Goal: Task Accomplishment & Management: Complete application form

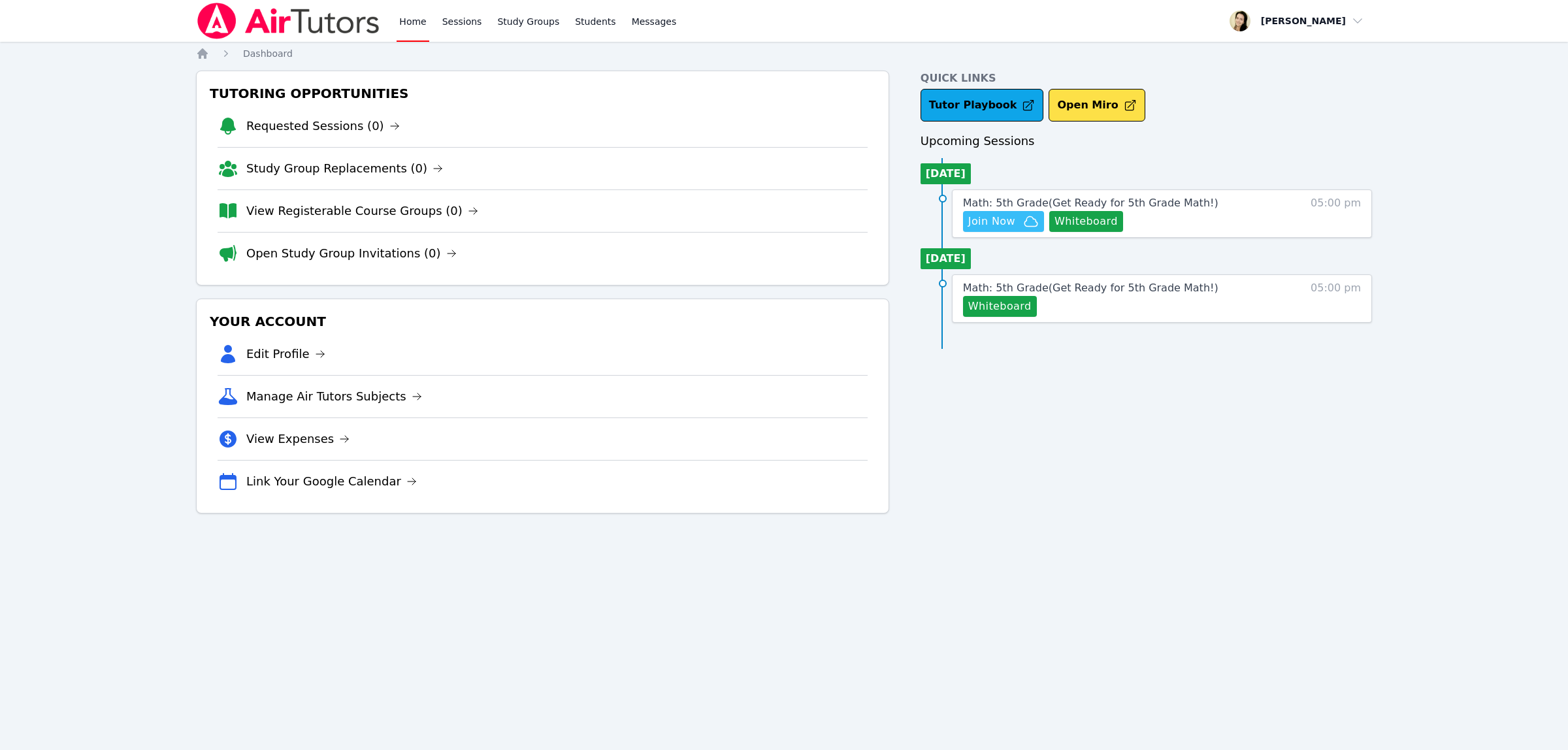
click at [1013, 223] on span "Join Now" at bounding box center [992, 221] width 47 height 15
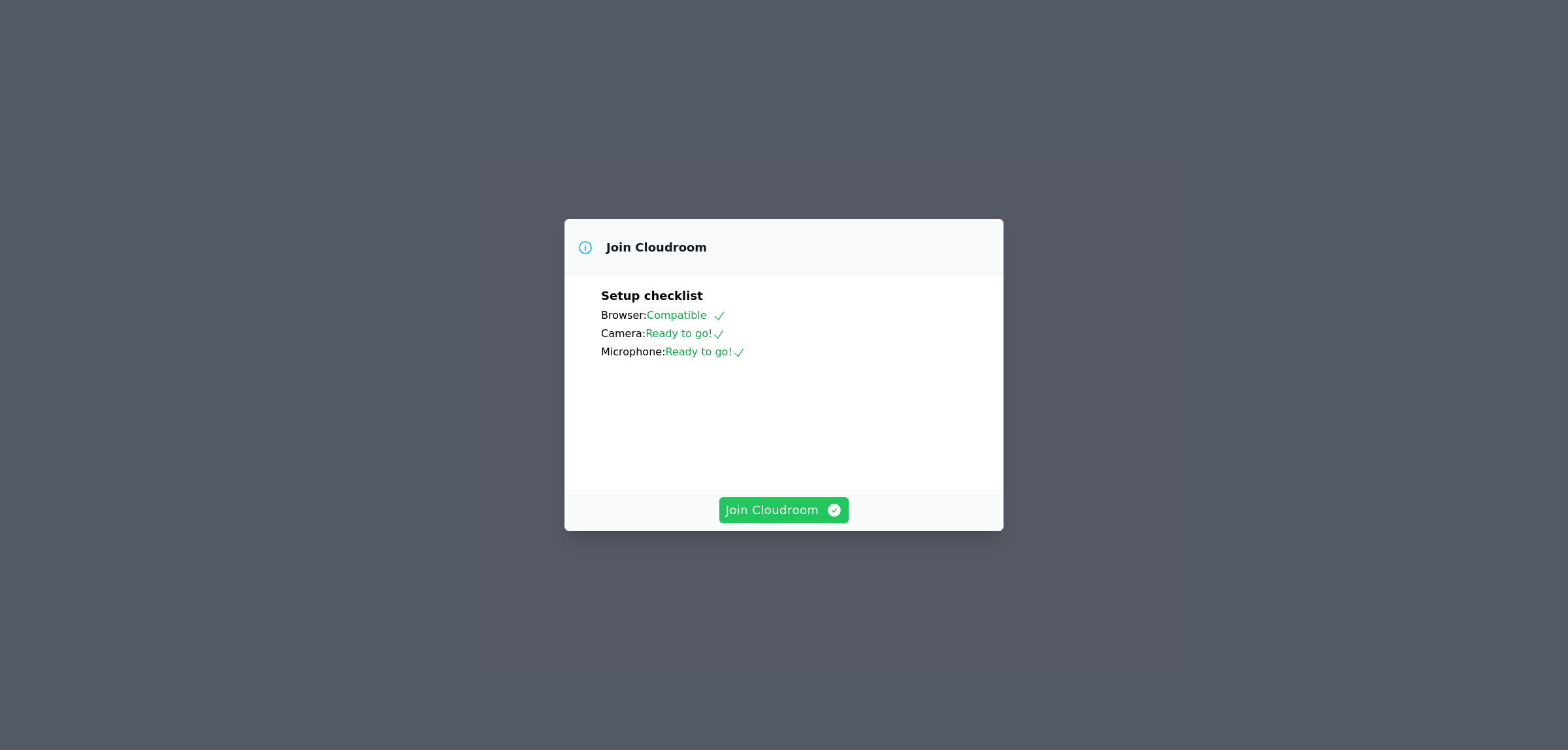
click at [781, 519] on span "Join Cloudroom" at bounding box center [784, 509] width 117 height 18
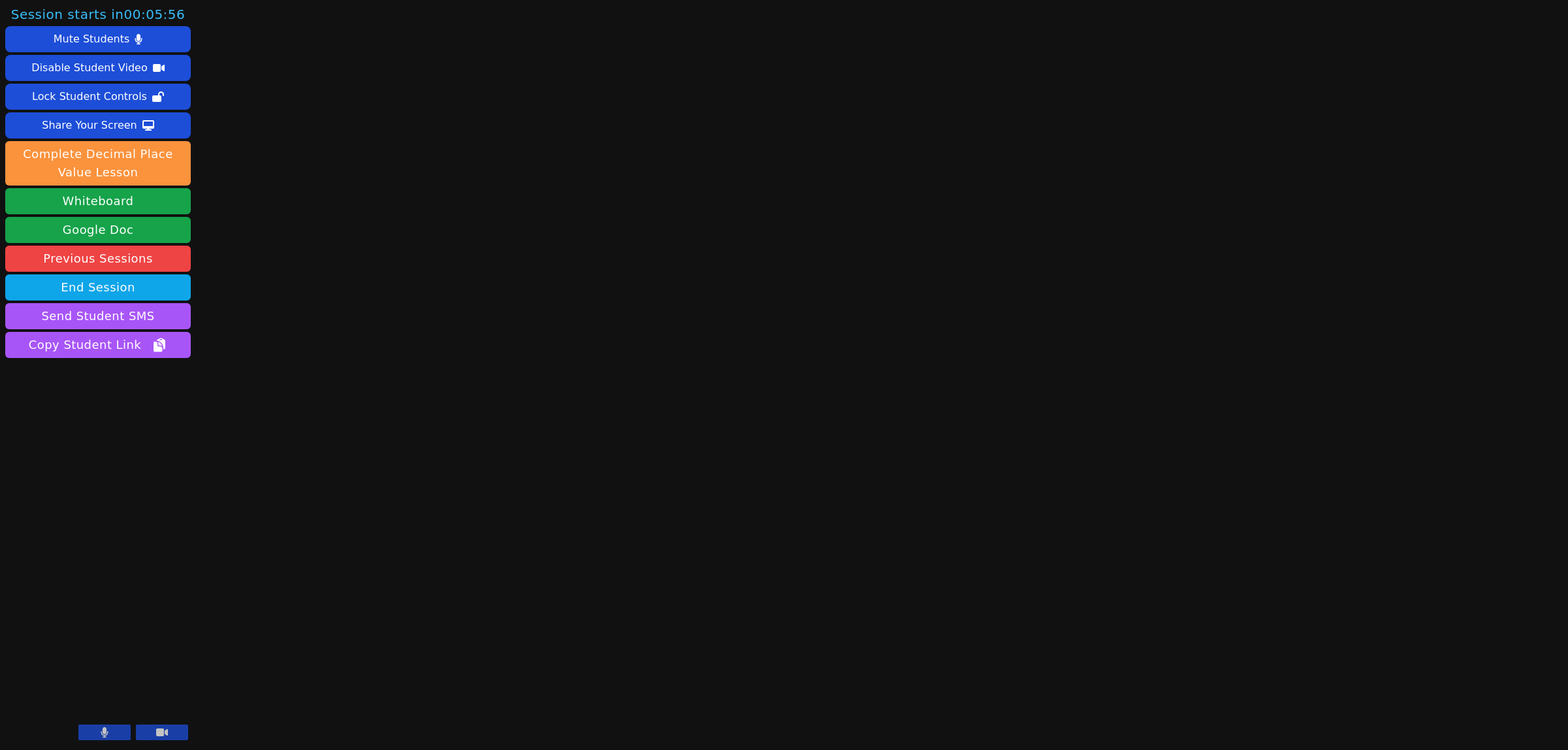
click at [102, 729] on icon at bounding box center [104, 732] width 8 height 11
click at [160, 736] on icon at bounding box center [162, 733] width 12 height 8
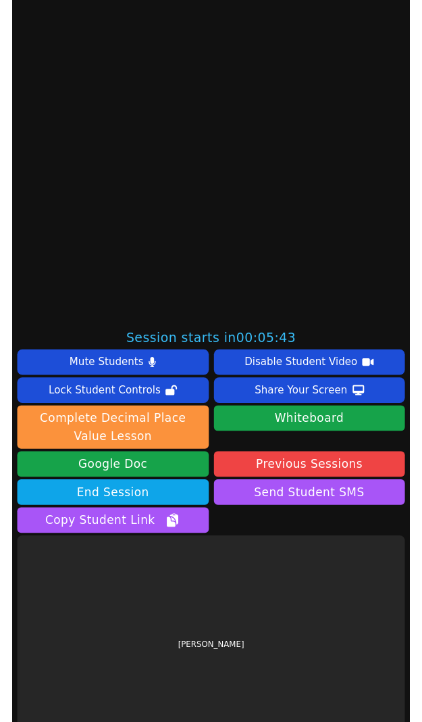
scroll to position [454, 0]
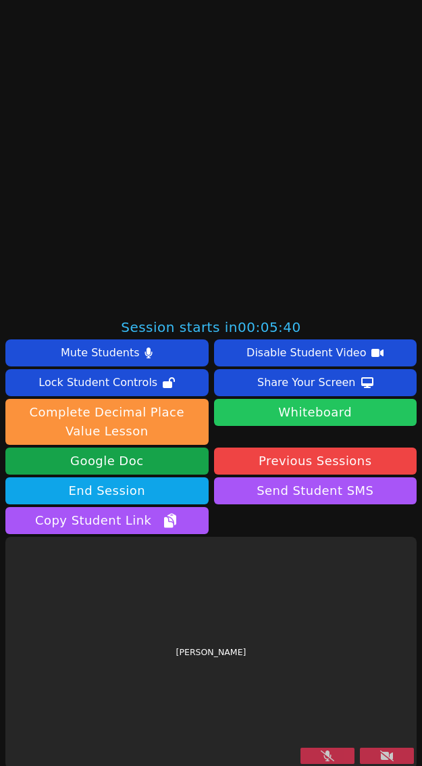
click at [315, 402] on button "Whiteboard" at bounding box center [315, 412] width 203 height 27
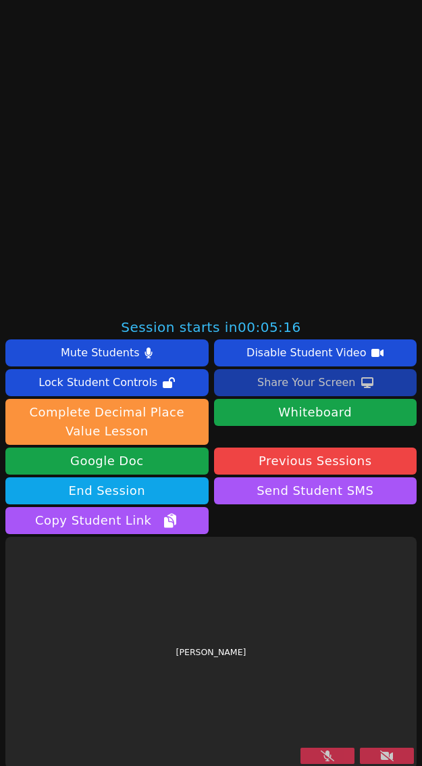
click at [281, 377] on div "Share Your Screen" at bounding box center [307, 383] width 99 height 22
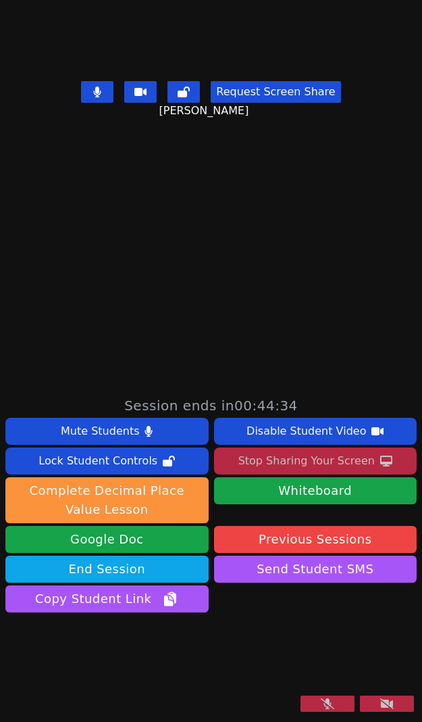
click at [305, 710] on button at bounding box center [328, 704] width 54 height 16
click at [393, 704] on button at bounding box center [387, 704] width 54 height 16
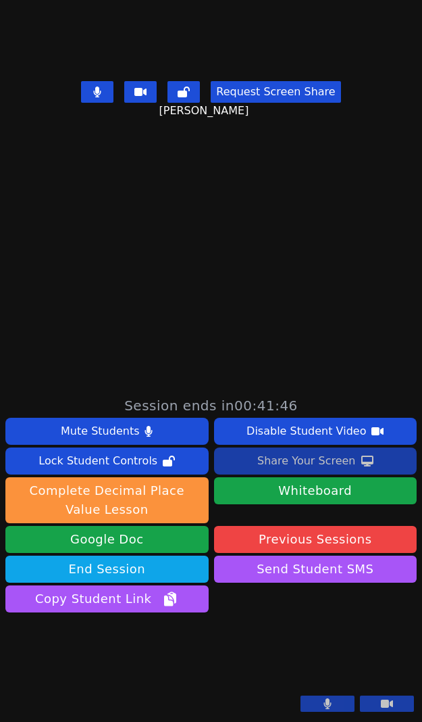
click at [312, 450] on div "Share Your Screen" at bounding box center [307, 461] width 99 height 22
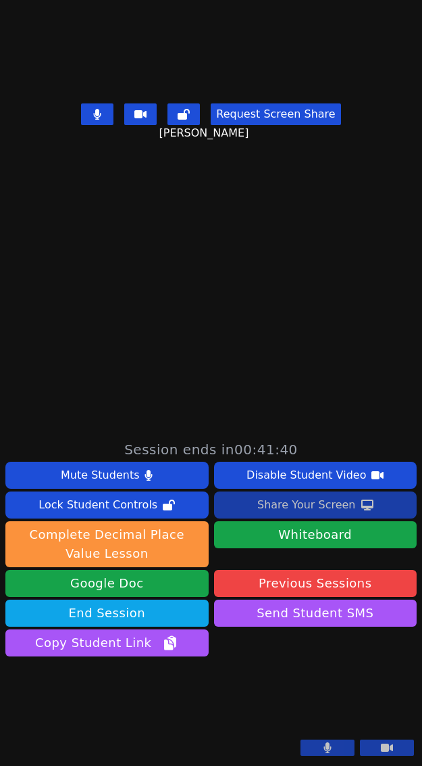
click at [281, 494] on div "Share Your Screen" at bounding box center [307, 505] width 99 height 22
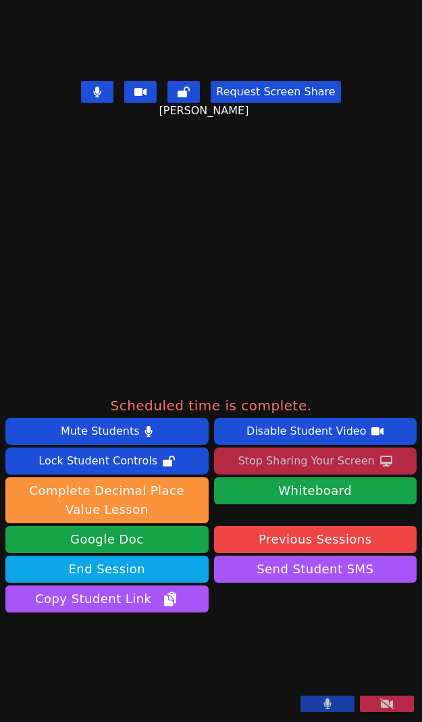
click at [362, 704] on button at bounding box center [387, 704] width 54 height 16
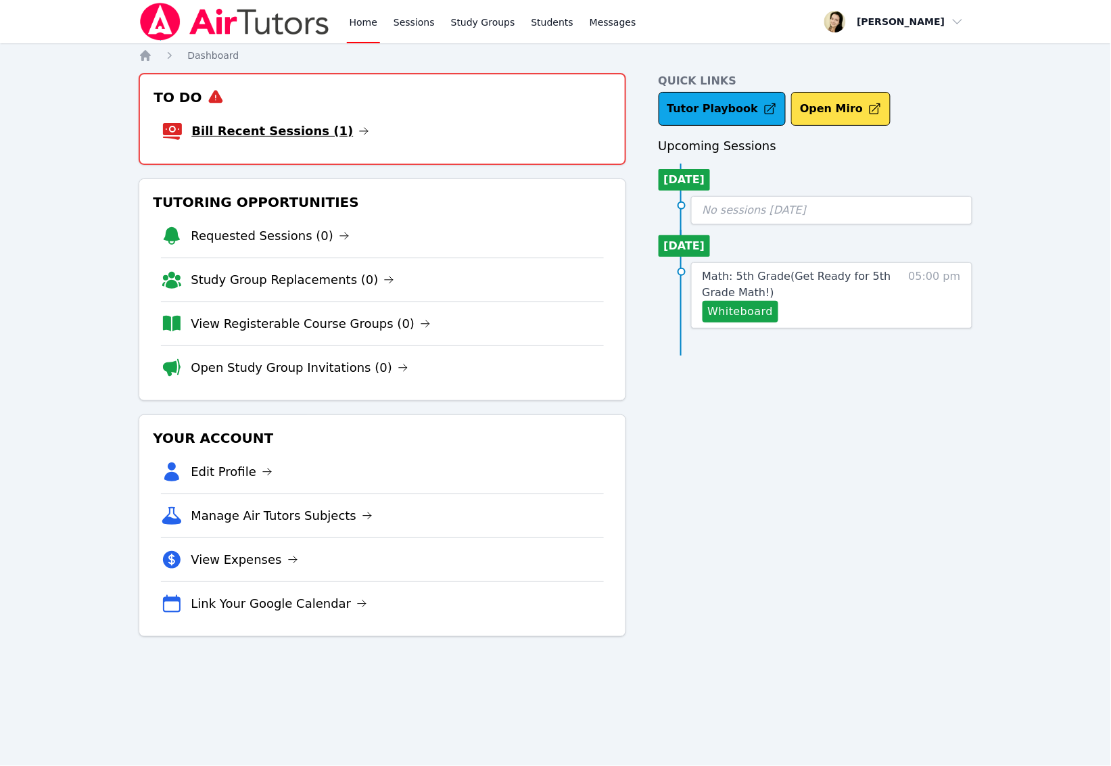
click at [276, 130] on link "Bill Recent Sessions (1)" at bounding box center [280, 131] width 178 height 19
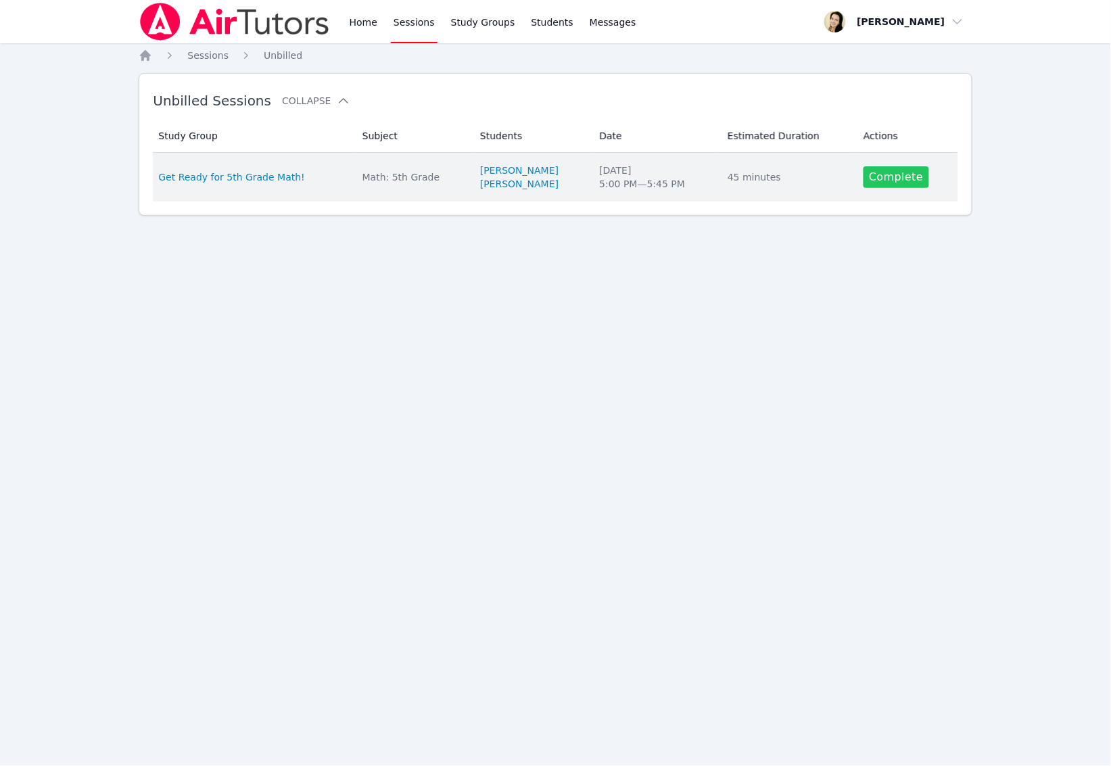
click at [894, 170] on link "Complete" at bounding box center [895, 177] width 65 height 22
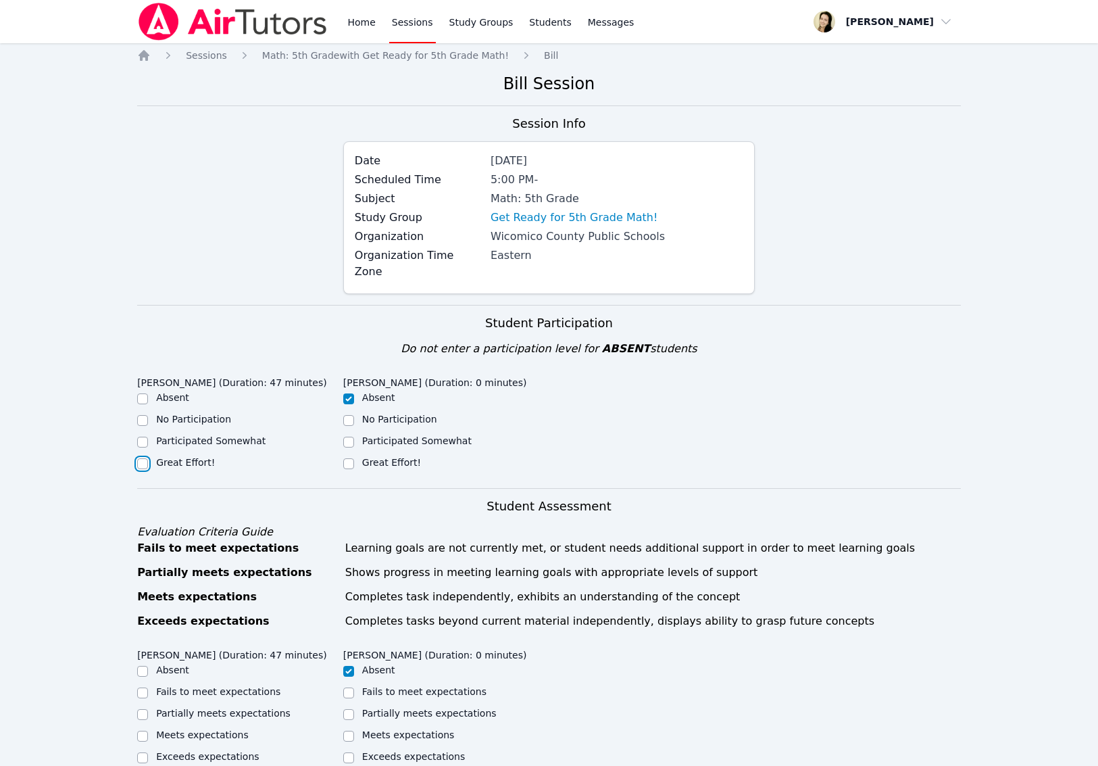
click at [139, 458] on input "Great Effort!" at bounding box center [142, 463] width 11 height 11
checkbox input "true"
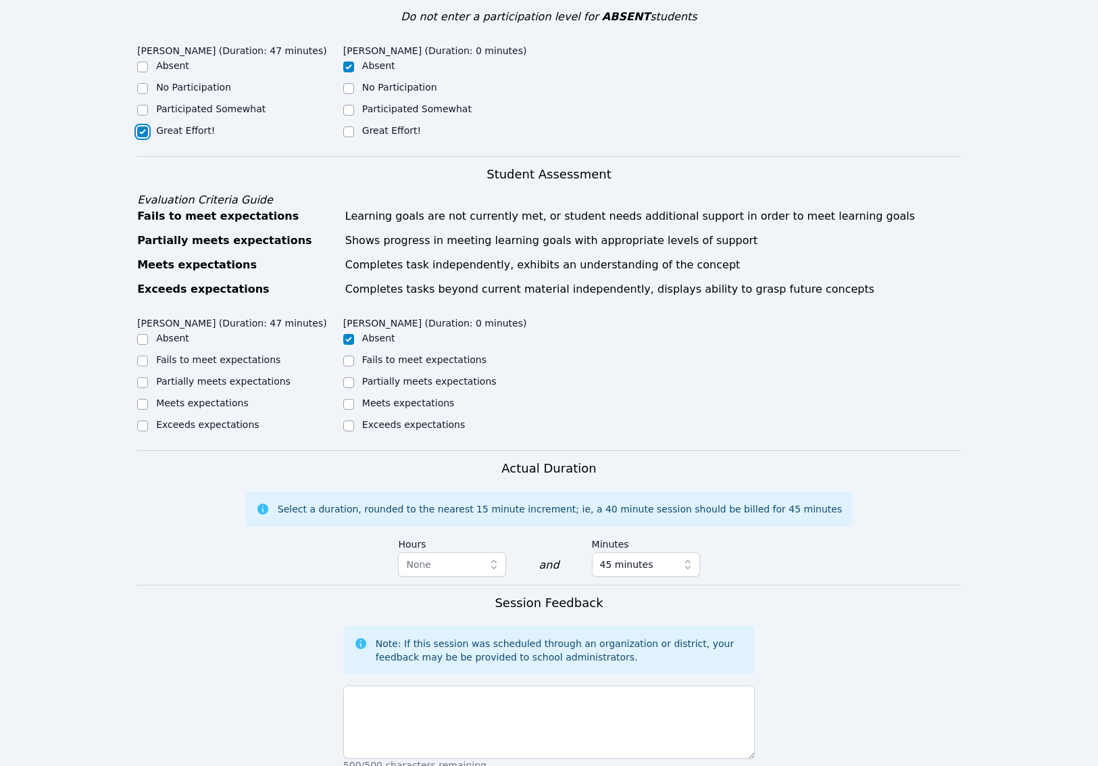
scroll to position [338, 0]
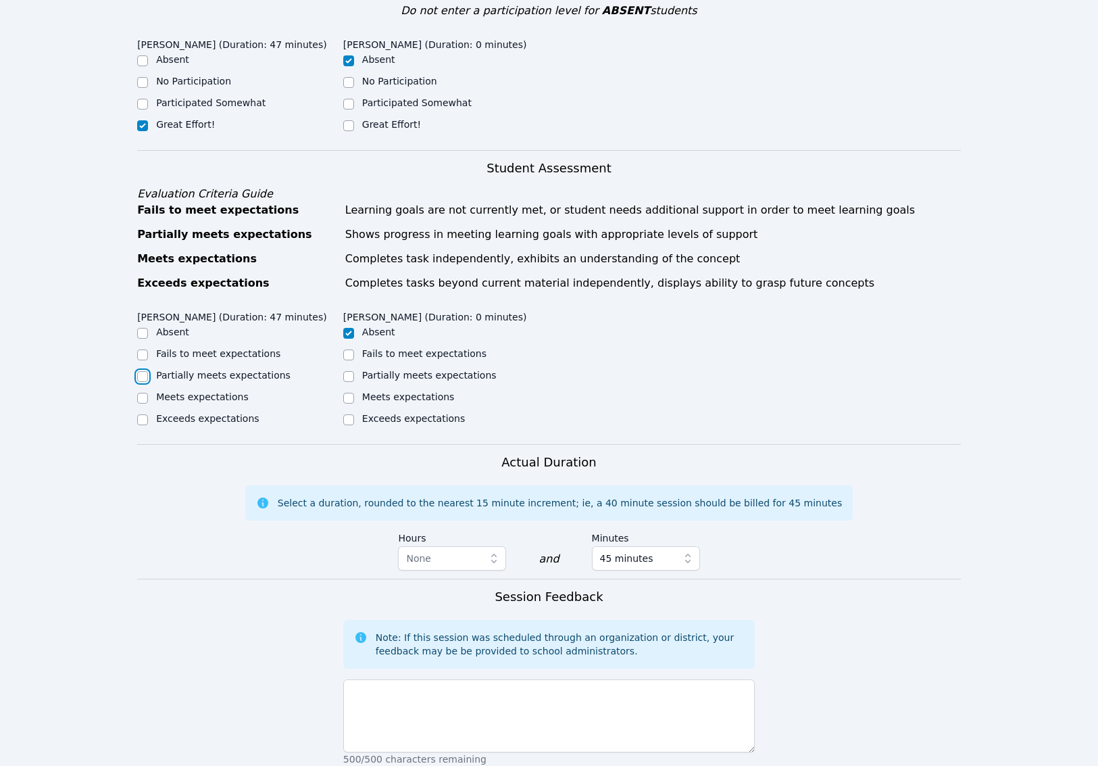
click at [142, 375] on input "Partially meets expectations" at bounding box center [142, 376] width 11 height 11
checkbox input "true"
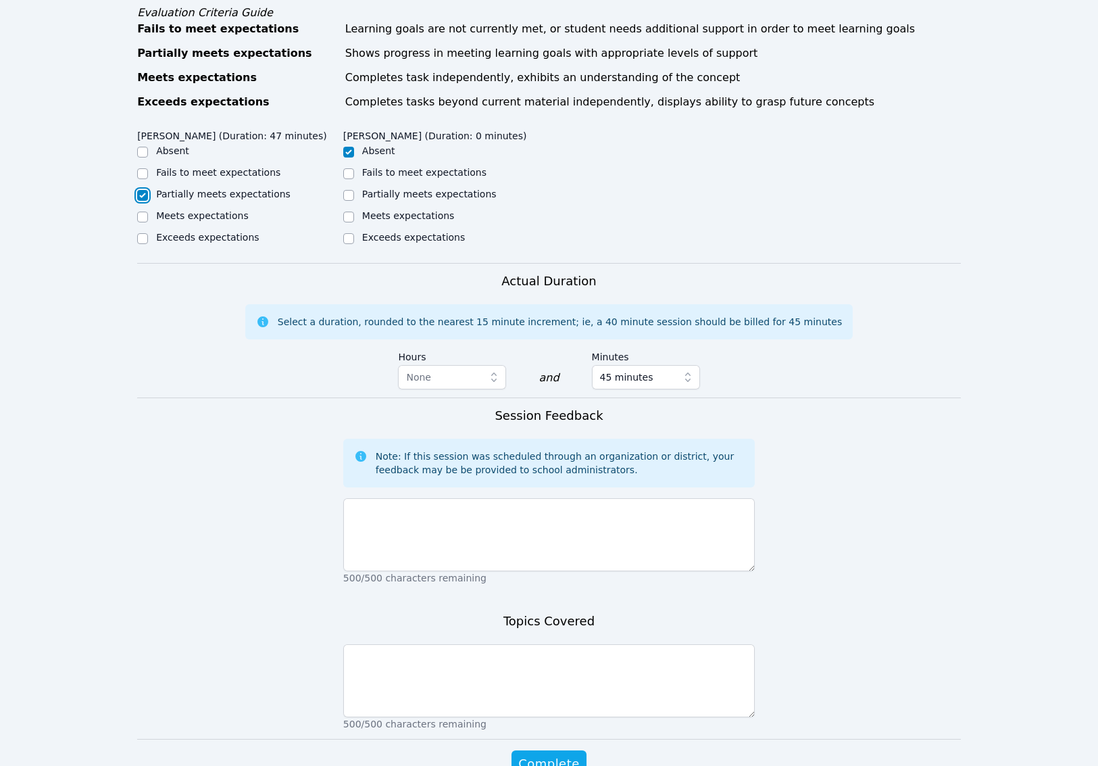
scroll to position [591, 0]
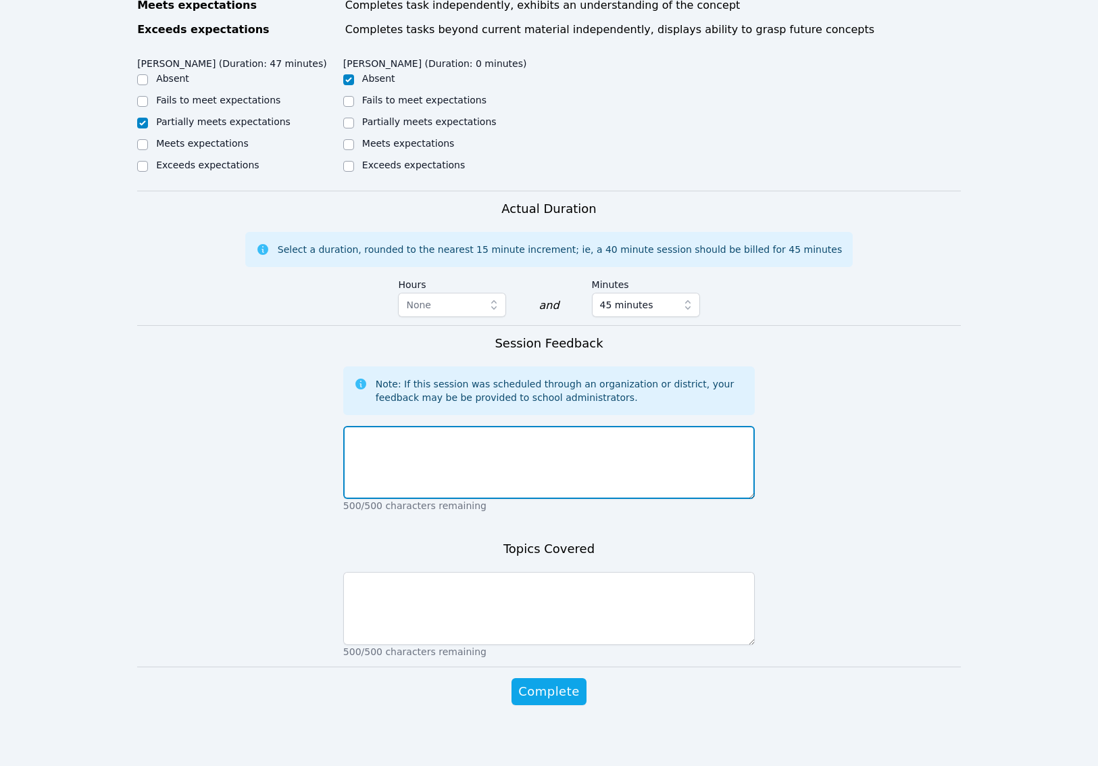
click at [363, 450] on textarea at bounding box center [549, 462] width 412 height 73
paste textarea "After receiving her award certificate and providing feedback on our sessions th…"
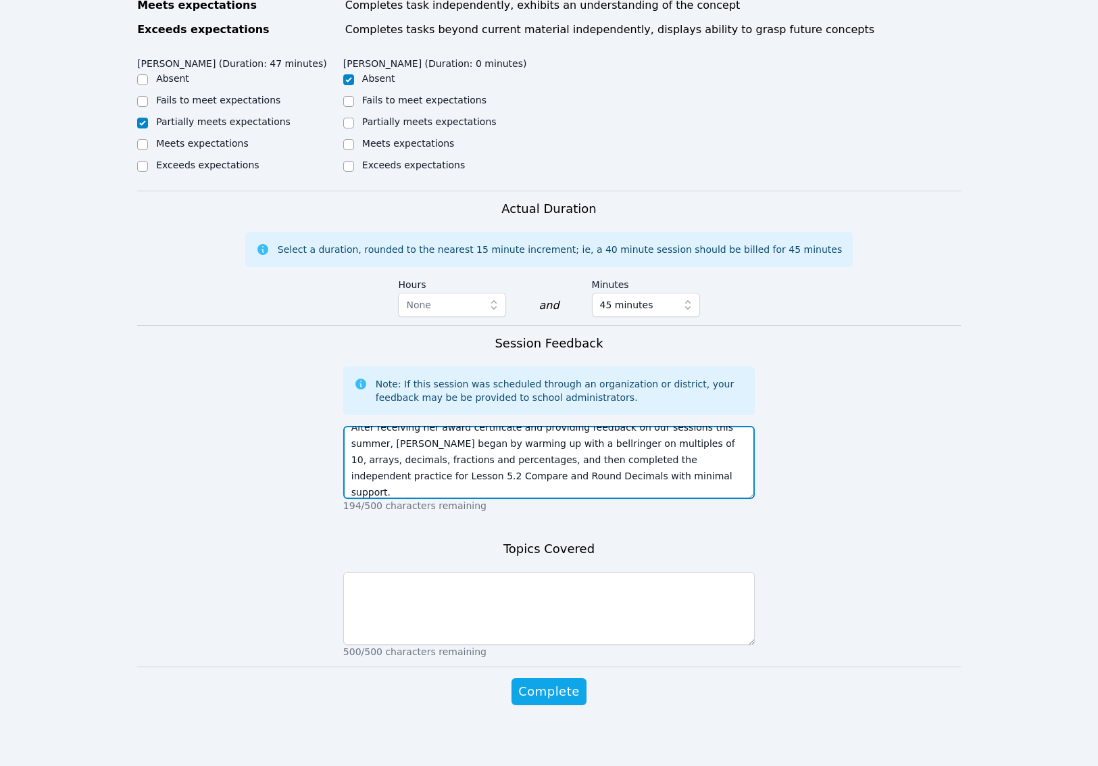
scroll to position [0, 0]
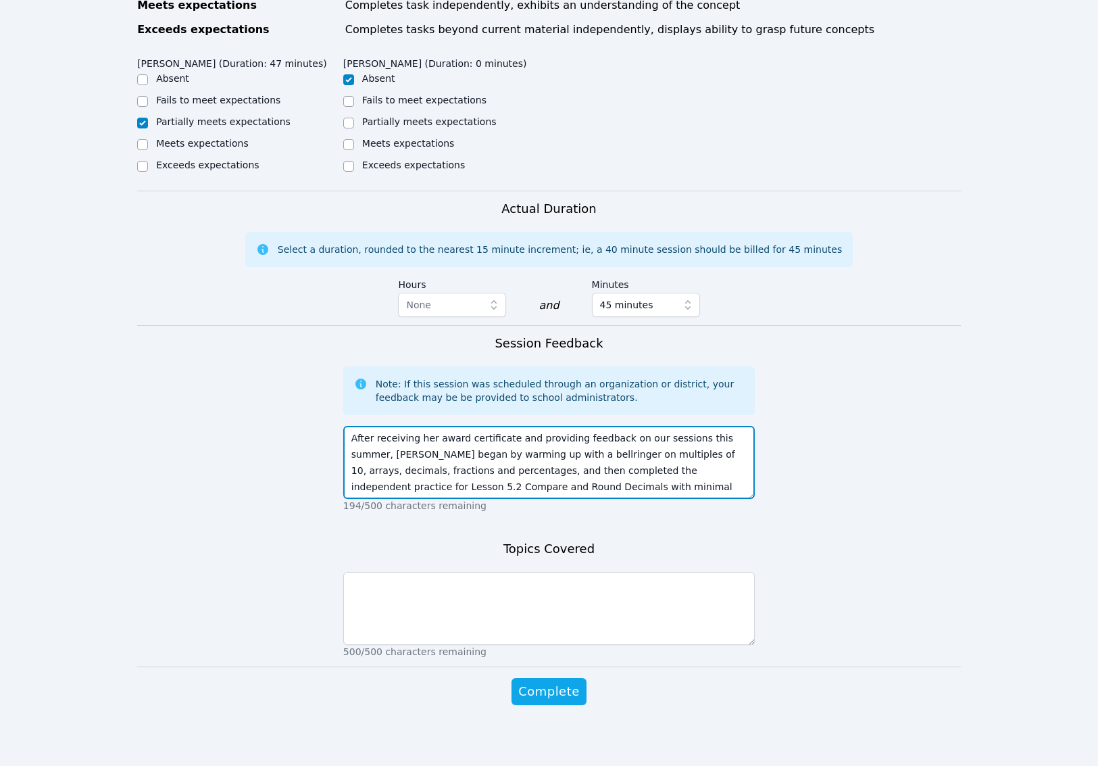
type textarea "After receiving her award certificate and providing feedback on our sessions th…"
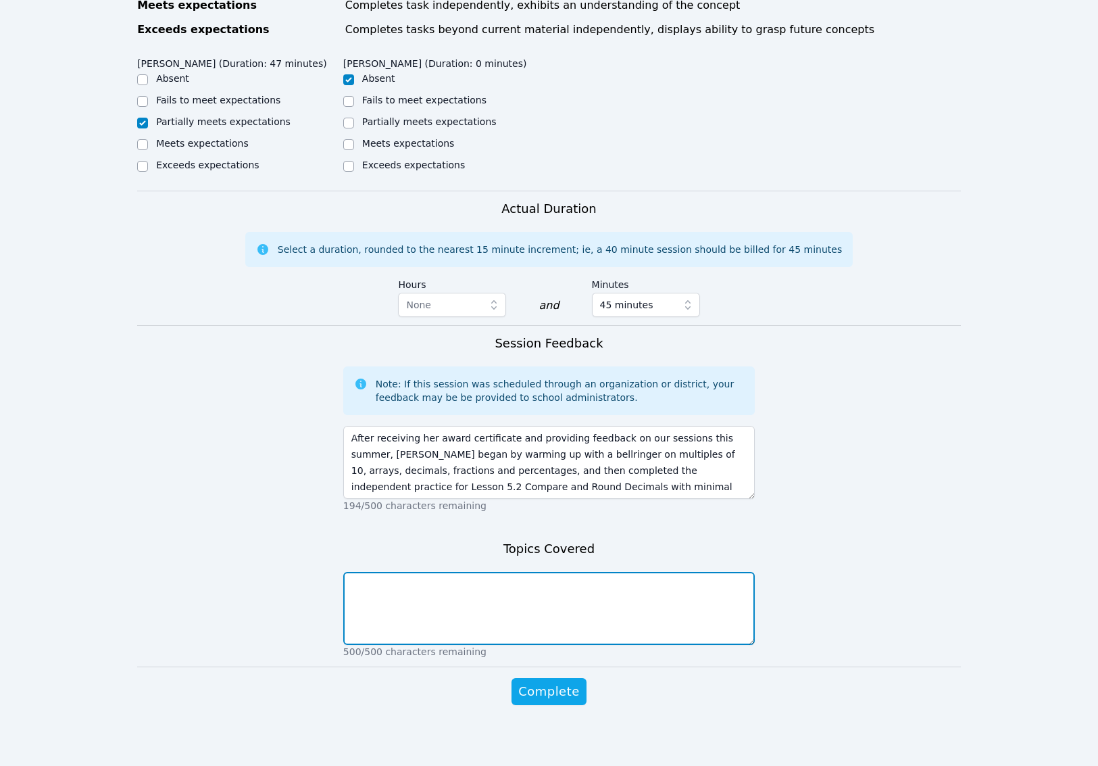
click at [413, 607] on textarea at bounding box center [549, 608] width 412 height 73
paste textarea "Multiples of 10, arrays, decimals, fractions, percentages, rounding, comparing"
type textarea "Multiples of 10, arrays, decimals, fractions, percentages, rounding, comparing"
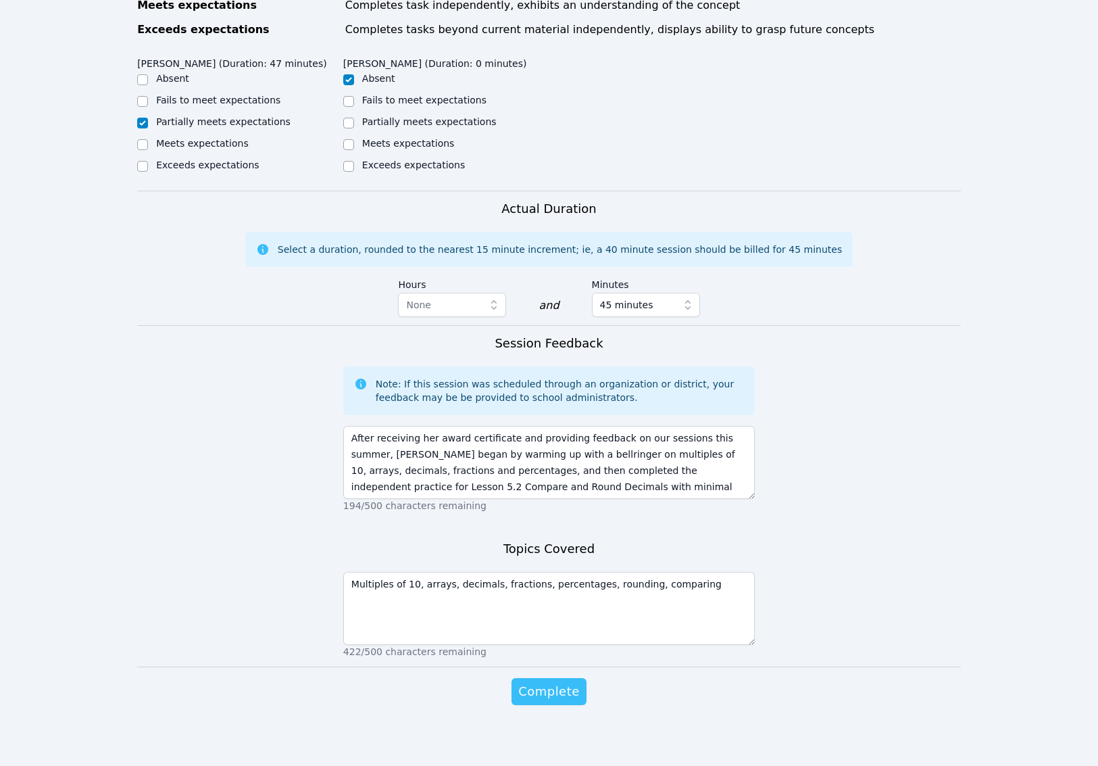
click at [562, 701] on span "Complete" at bounding box center [548, 691] width 61 height 19
